Goal: Transaction & Acquisition: Download file/media

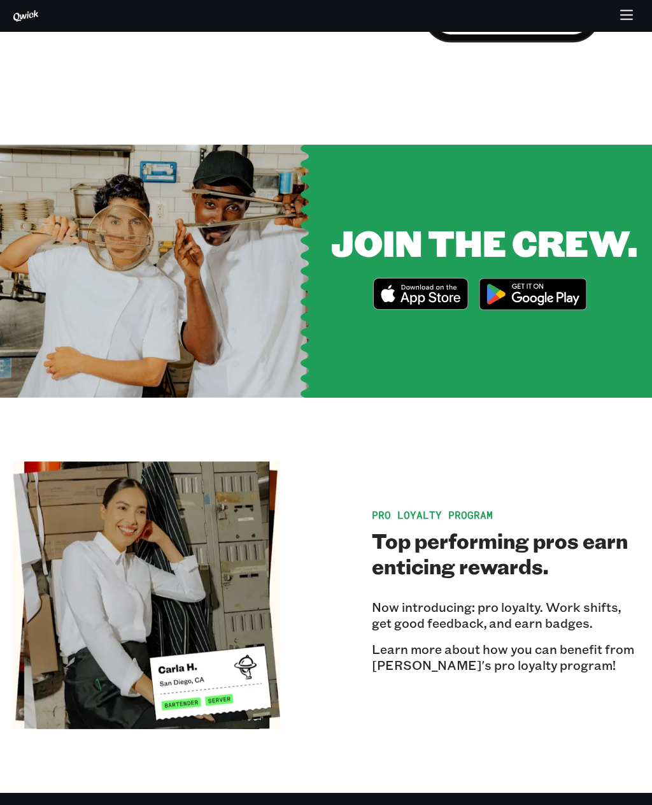
scroll to position [1663, 0]
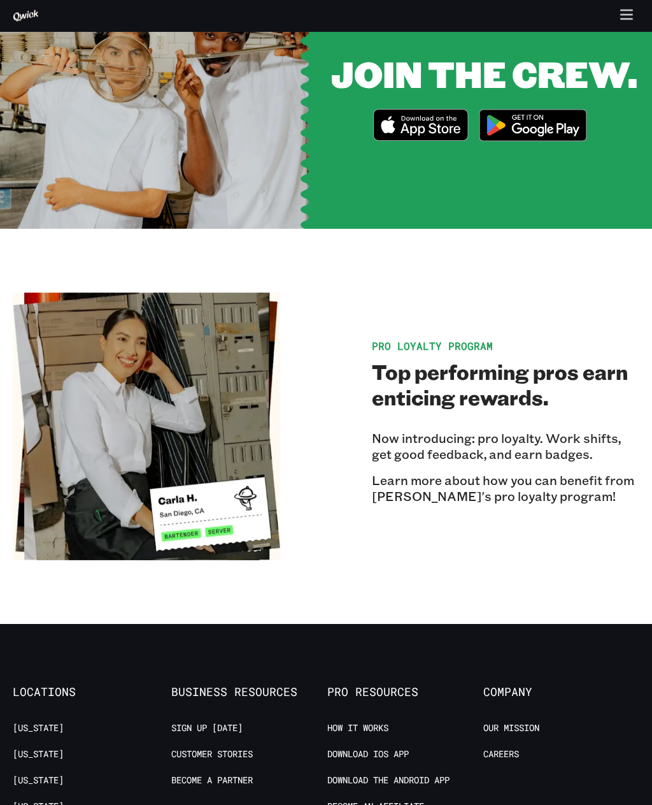
click at [468, 340] on span "Pro Loyalty Program" at bounding box center [432, 346] width 121 height 13
click at [420, 340] on span "Pro Loyalty Program" at bounding box center [432, 346] width 121 height 13
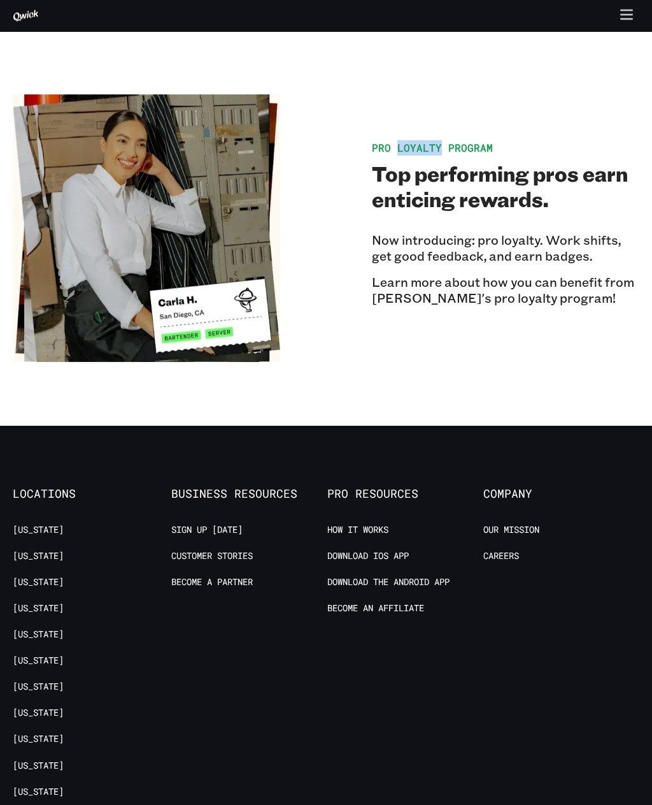
scroll to position [1830, 0]
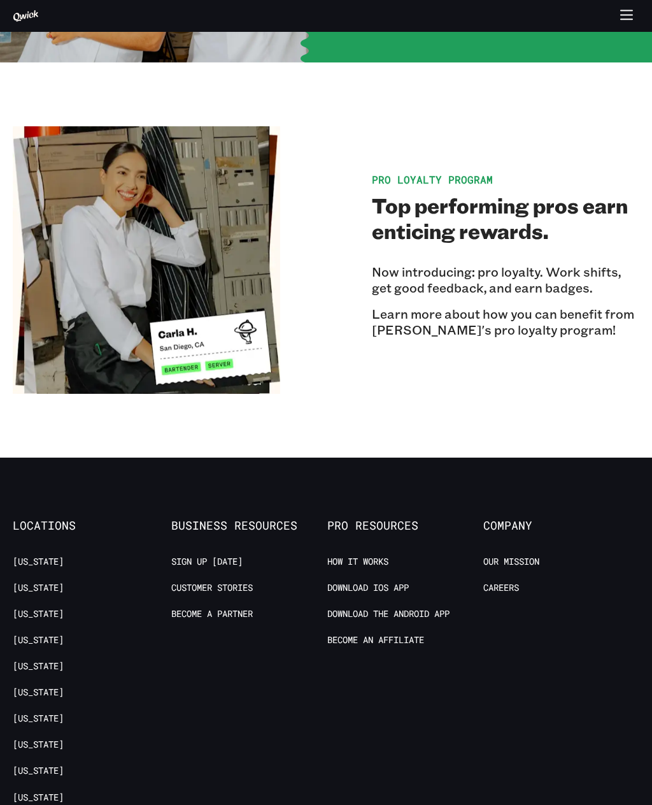
click at [416, 306] on p "Learn more about how you can benefit from [PERSON_NAME]'s pro loyalty program!" at bounding box center [506, 322] width 268 height 32
click at [180, 333] on img at bounding box center [147, 260] width 268 height 268
drag, startPoint x: 239, startPoint y: 160, endPoint x: 317, endPoint y: 206, distance: 91.1
click at [239, 160] on img at bounding box center [147, 260] width 268 height 268
click at [559, 276] on p "Now introducing: pro loyalty. Work shifts, get good feedback, and earn badges." at bounding box center [506, 280] width 268 height 32
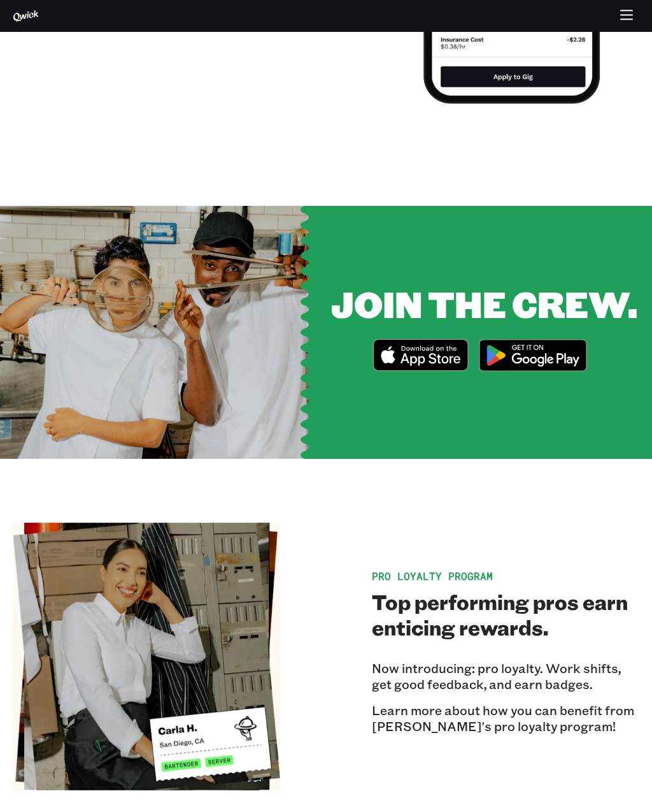
scroll to position [1432, 0]
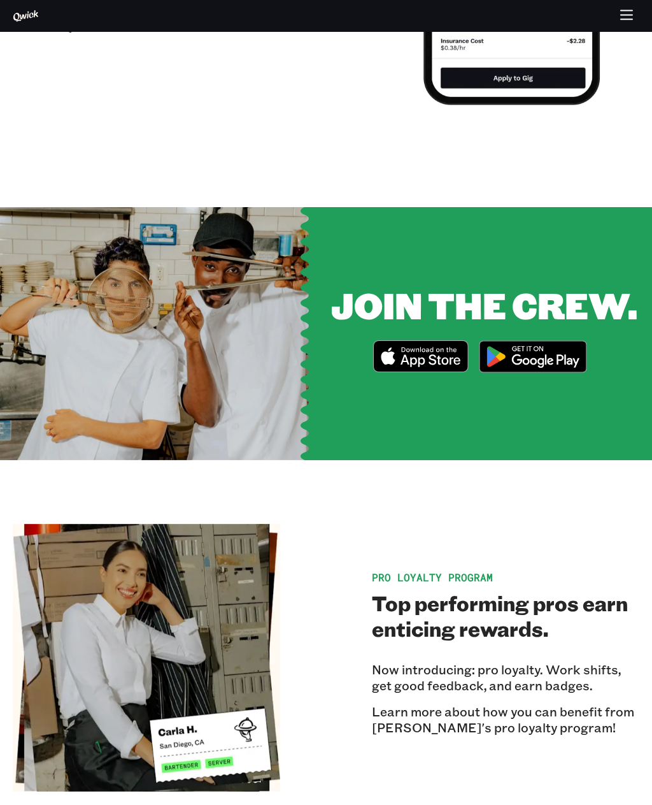
click at [23, 15] on icon at bounding box center [25, 15] width 25 height 11
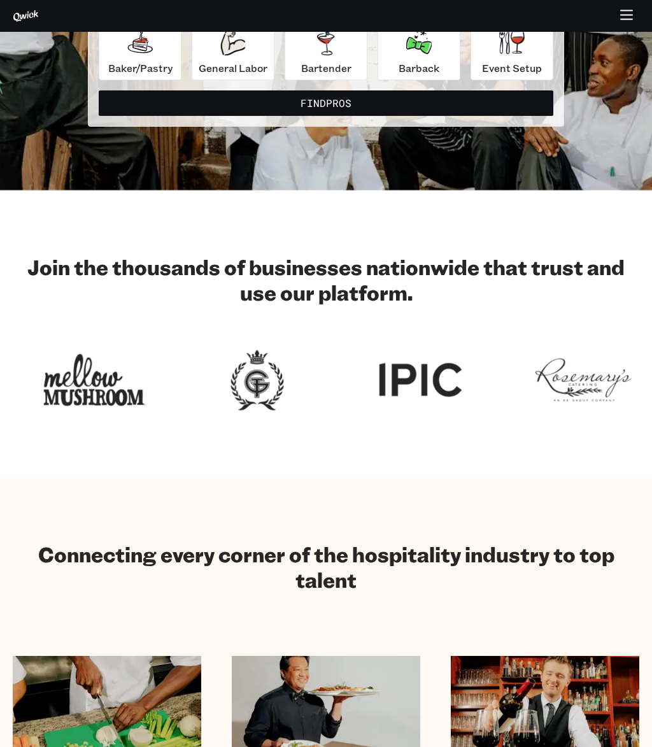
scroll to position [246, 0]
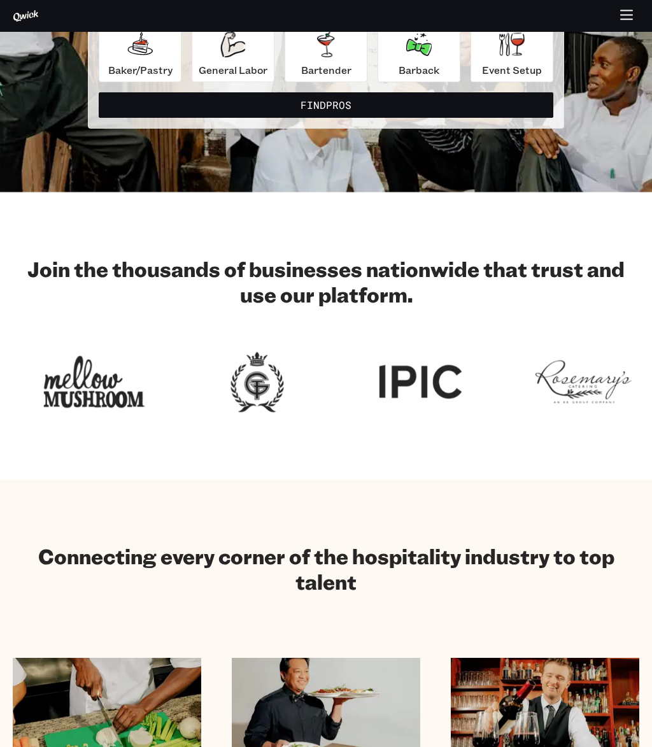
click at [628, 19] on icon "button" at bounding box center [626, 19] width 11 height 0
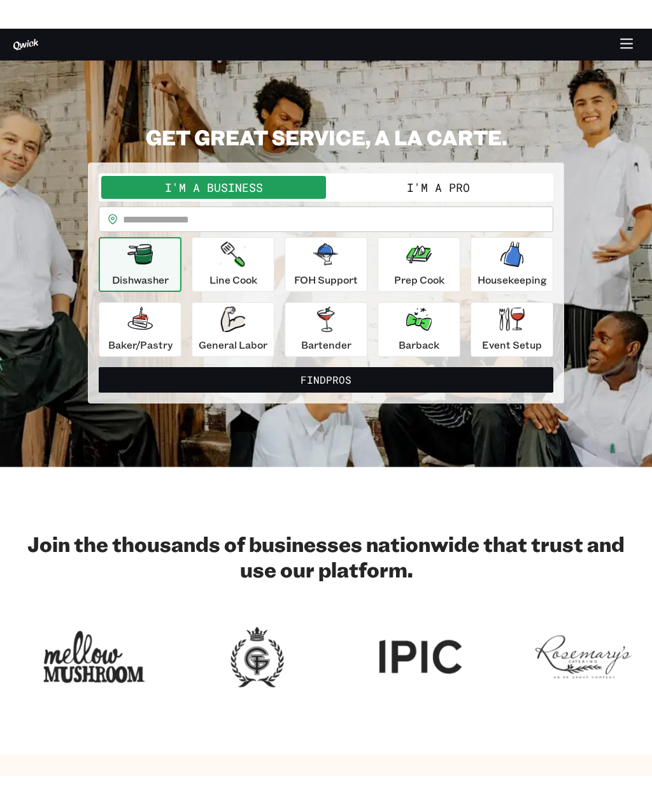
scroll to position [0, 0]
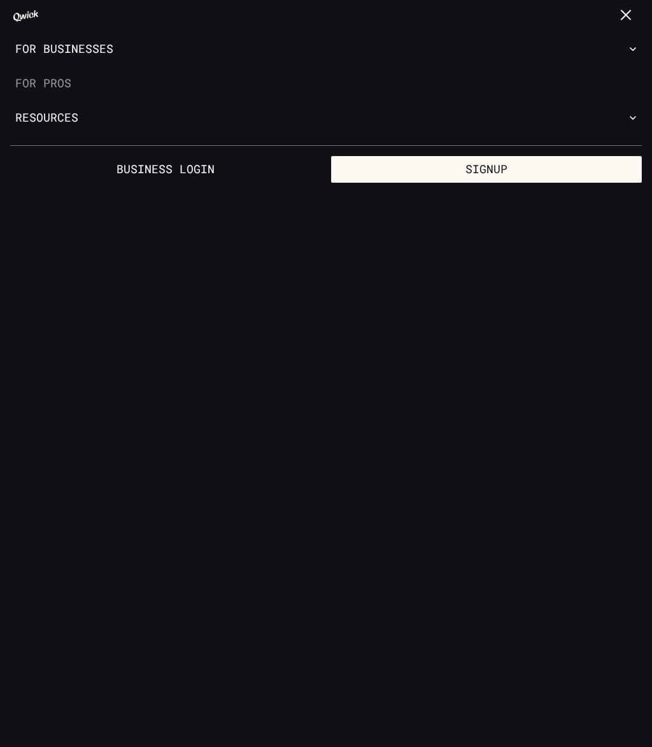
click at [43, 84] on link "For Pros" at bounding box center [326, 83] width 652 height 34
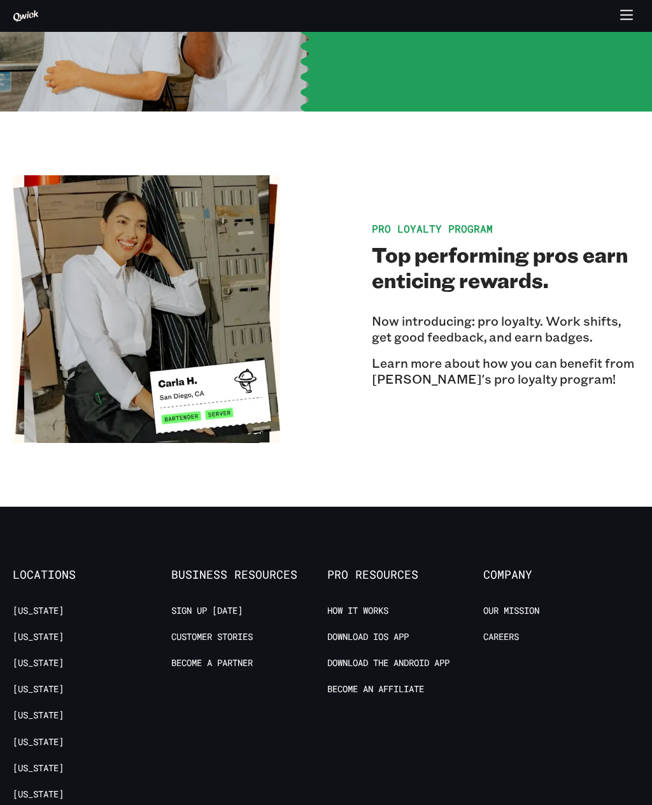
scroll to position [1571, 0]
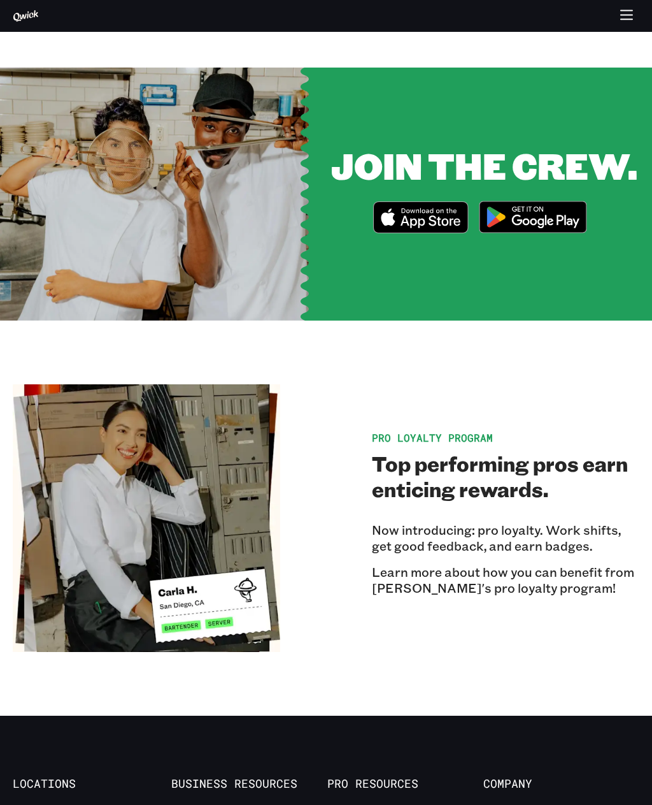
click at [420, 215] on icon "Download on the App Store" at bounding box center [431, 221] width 60 height 13
